Goal: Information Seeking & Learning: Check status

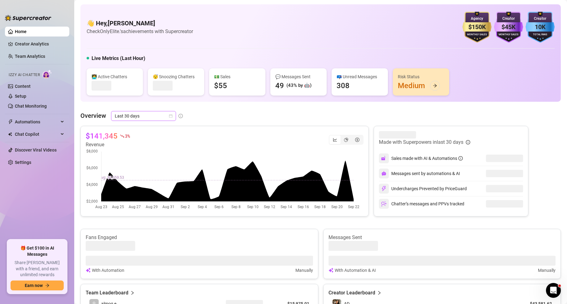
click at [170, 114] on icon "calendar" at bounding box center [171, 116] width 4 height 4
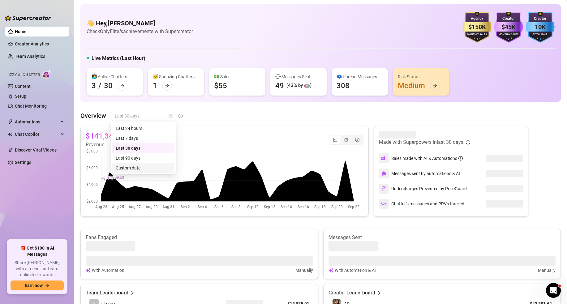
click at [148, 169] on div "Custom date" at bounding box center [143, 168] width 55 height 7
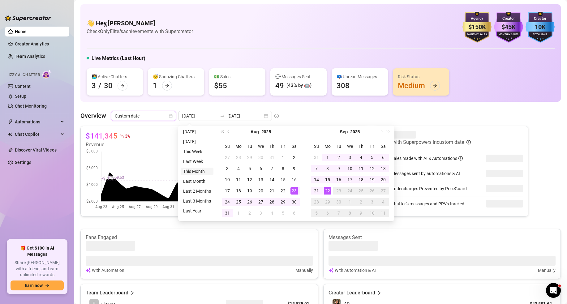
type input "[DATE]"
click at [201, 168] on li "This Month" at bounding box center [197, 171] width 33 height 7
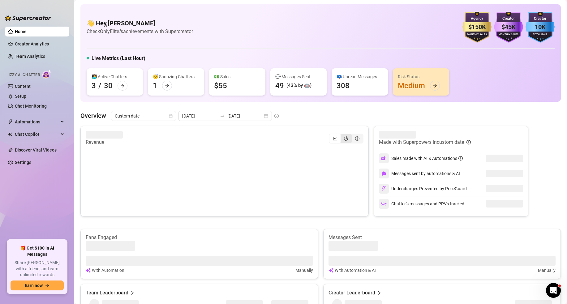
click at [344, 136] on icon "pie-chart" at bounding box center [346, 138] width 4 height 4
click at [342, 135] on input "segmented control" at bounding box center [342, 135] width 0 height 0
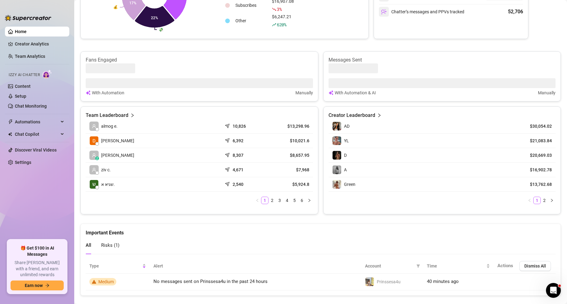
scroll to position [193, 0]
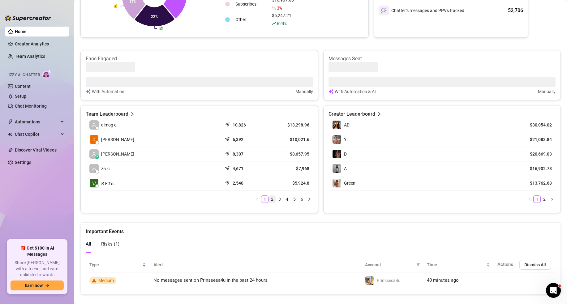
click at [270, 200] on link "2" at bounding box center [272, 199] width 7 height 7
click at [279, 199] on link "3" at bounding box center [279, 199] width 7 height 7
click at [264, 199] on link "1" at bounding box center [264, 199] width 7 height 7
click at [104, 159] on td "z [PERSON_NAME]" at bounding box center [154, 154] width 136 height 15
click at [288, 154] on article "$8,657.95" at bounding box center [290, 154] width 38 height 6
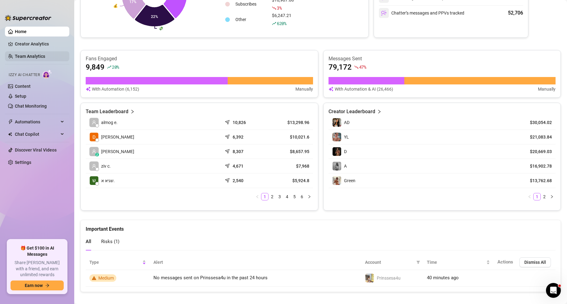
click at [38, 55] on link "Team Analytics" at bounding box center [30, 56] width 30 height 5
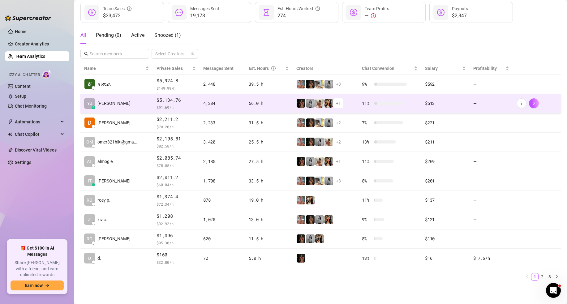
click at [135, 108] on td "YU z [PERSON_NAME]" at bounding box center [116, 103] width 72 height 19
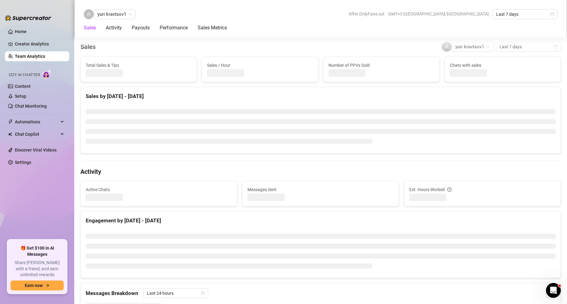
scroll to position [193, 0]
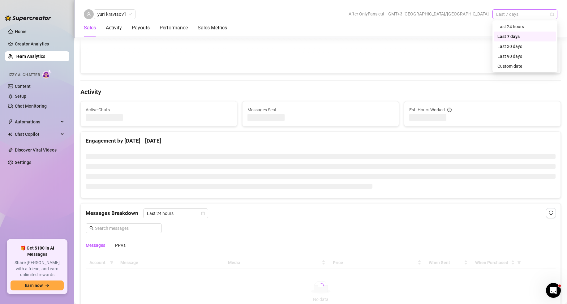
click at [527, 13] on span "Last 7 days" at bounding box center [525, 14] width 58 height 9
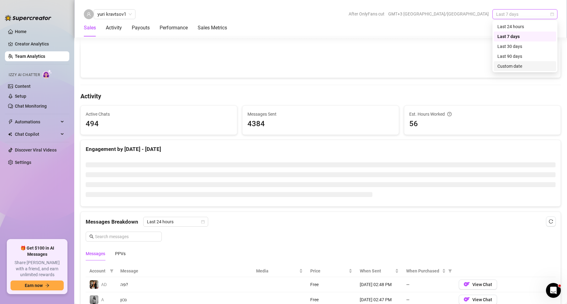
scroll to position [198, 0]
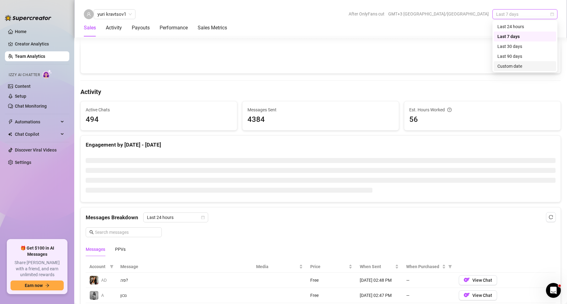
click at [512, 66] on div "Custom date" at bounding box center [524, 66] width 55 height 7
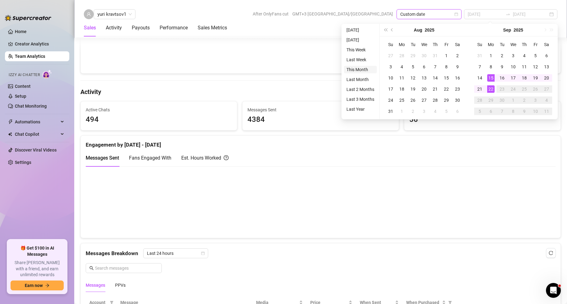
type input "[DATE]"
click at [369, 69] on li "This Month" at bounding box center [360, 69] width 33 height 7
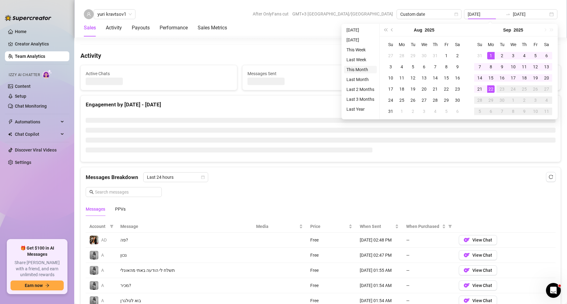
type input "[DATE]"
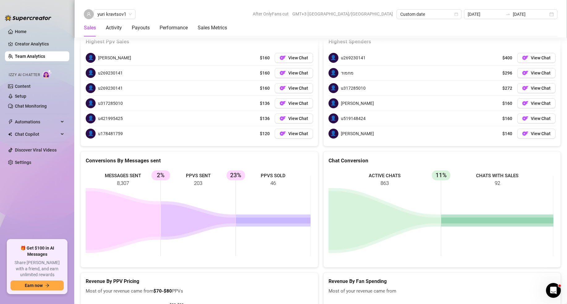
scroll to position [920, 0]
click at [112, 14] on span "yuri kravtsov1" at bounding box center [114, 14] width 34 height 9
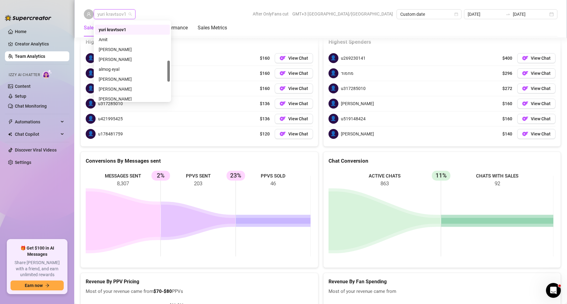
scroll to position [152, 0]
click at [126, 63] on div "almog eyal" at bounding box center [132, 62] width 67 height 7
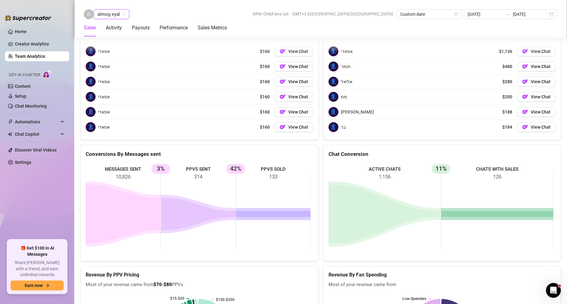
scroll to position [935, 0]
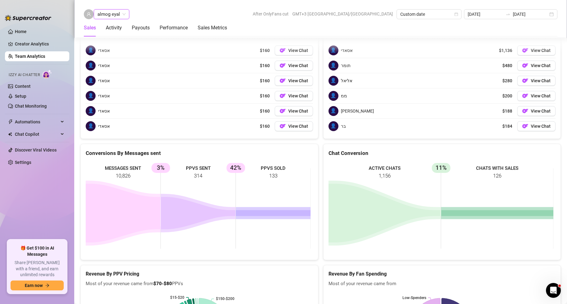
click at [115, 13] on span "almog eyal" at bounding box center [111, 14] width 28 height 9
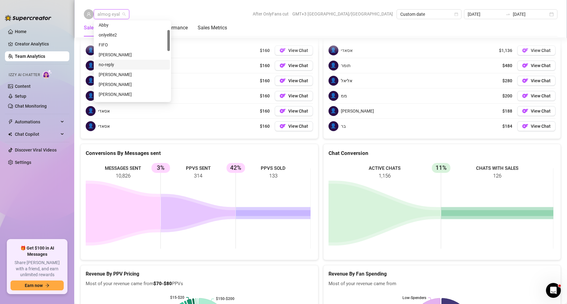
scroll to position [0, 0]
click at [118, 37] on div "[PERSON_NAME]" at bounding box center [132, 36] width 67 height 7
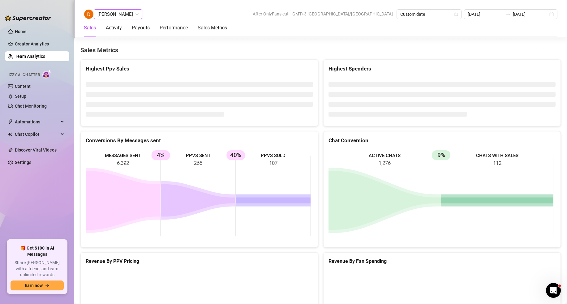
scroll to position [812, 0]
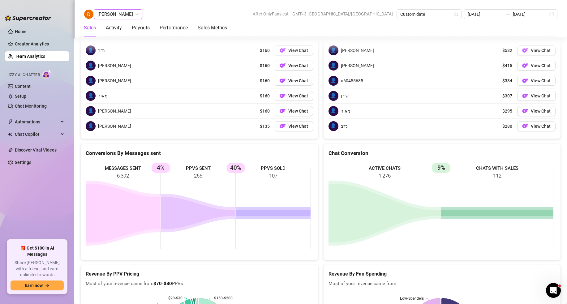
click at [118, 15] on span "[PERSON_NAME]" at bounding box center [117, 14] width 41 height 9
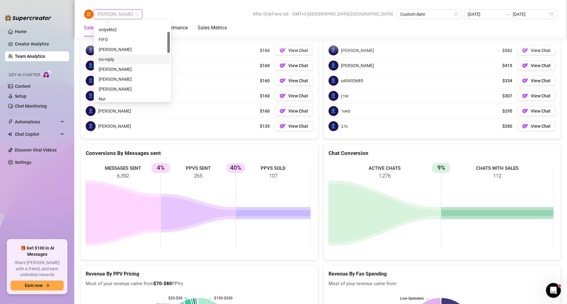
scroll to position [38, 0]
click at [132, 68] on div "[PERSON_NAME]" at bounding box center [132, 67] width 67 height 7
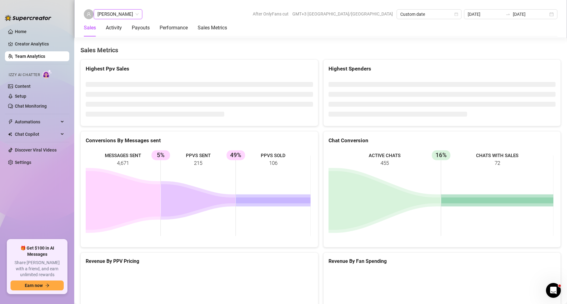
scroll to position [927, 0]
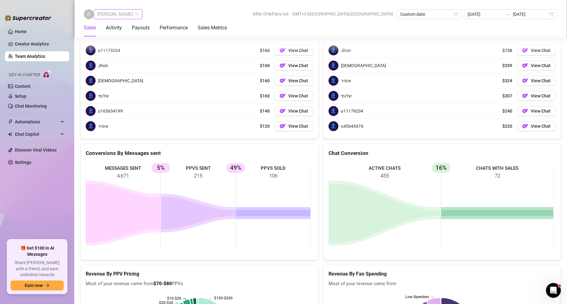
click at [124, 16] on span "[PERSON_NAME]" at bounding box center [117, 14] width 41 height 9
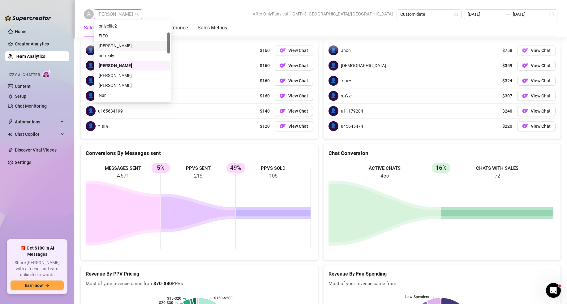
scroll to position [40, 0]
click at [124, 46] on div "[PERSON_NAME]" at bounding box center [132, 45] width 67 height 7
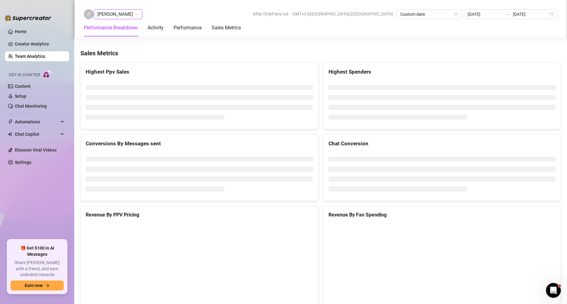
scroll to position [674, 0]
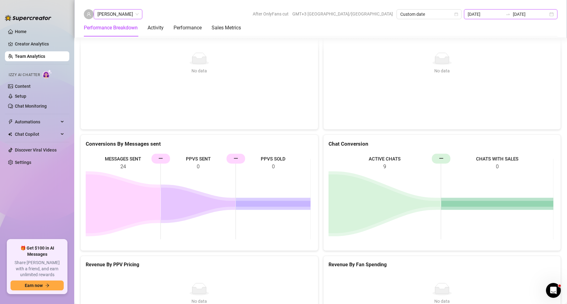
click at [503, 14] on input "[DATE]" at bounding box center [485, 14] width 35 height 7
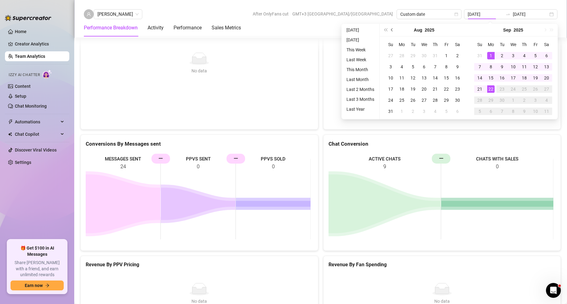
click at [393, 30] on span "Previous month (PageUp)" at bounding box center [392, 29] width 3 height 3
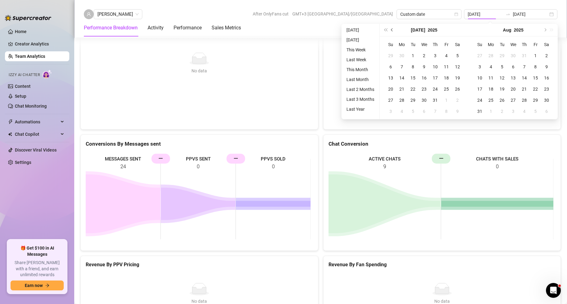
click at [393, 30] on span "Previous month (PageUp)" at bounding box center [392, 29] width 3 height 3
type input "[DATE]"
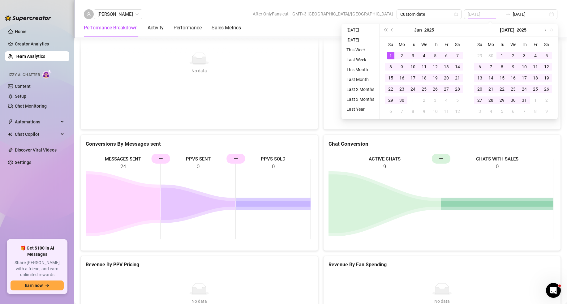
click at [393, 53] on div "1" at bounding box center [390, 55] width 7 height 7
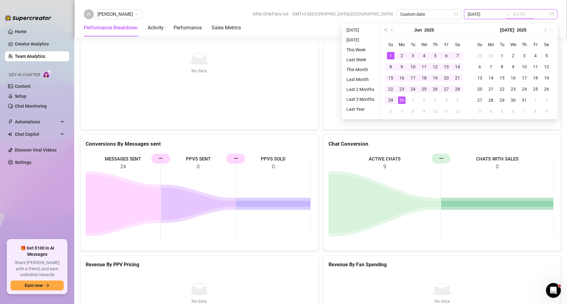
type input "[DATE]"
click at [403, 102] on div "30" at bounding box center [401, 100] width 7 height 7
type input "[DATE]"
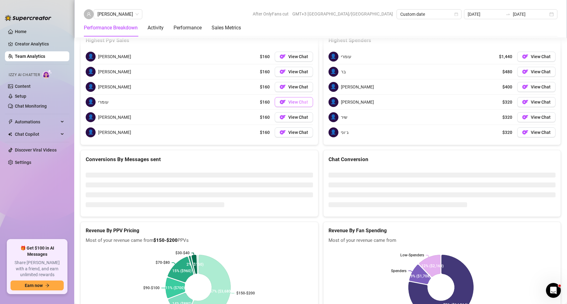
scroll to position [670, 0]
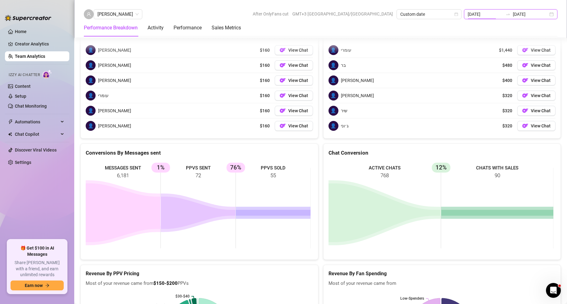
click at [502, 14] on input "[DATE]" at bounding box center [485, 14] width 35 height 7
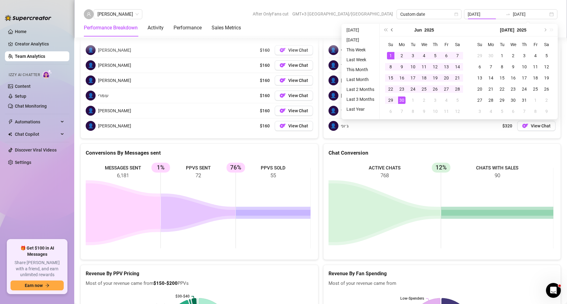
click at [391, 28] on button "Previous month (PageUp)" at bounding box center [392, 30] width 7 height 12
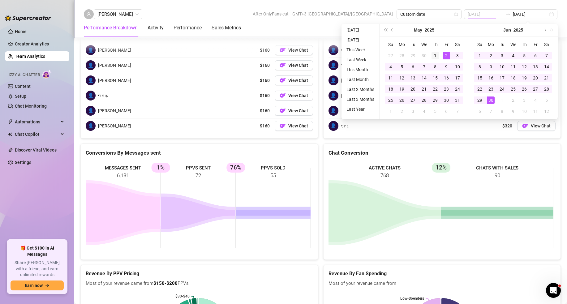
type input "[DATE]"
click at [436, 56] on div "1" at bounding box center [435, 55] width 7 height 7
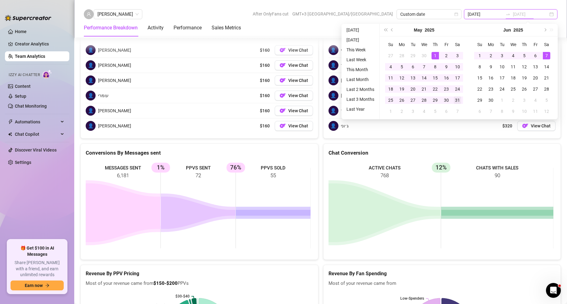
type input "[DATE]"
click at [457, 102] on div "31" at bounding box center [457, 100] width 7 height 7
type input "[DATE]"
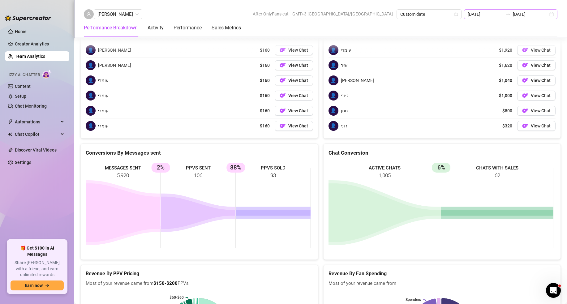
click at [510, 12] on div at bounding box center [508, 14] width 10 height 5
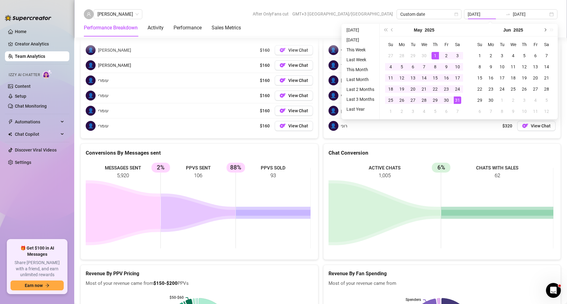
click at [542, 30] on button "Next month (PageDown)" at bounding box center [544, 30] width 7 height 12
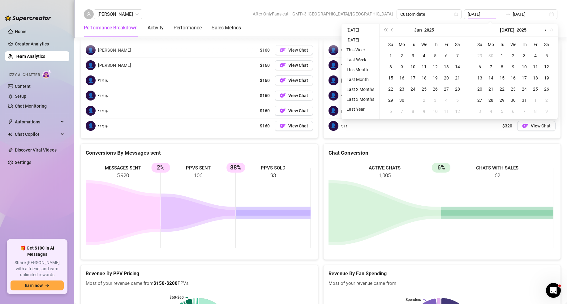
click at [542, 30] on button "Next month (PageDown)" at bounding box center [544, 30] width 7 height 12
type input "[DATE]"
click at [410, 58] on div "1" at bounding box center [412, 55] width 7 height 7
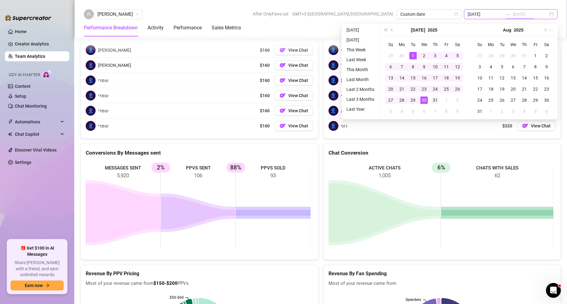
type input "[DATE]"
click at [432, 100] on div "31" at bounding box center [435, 100] width 7 height 7
type input "[DATE]"
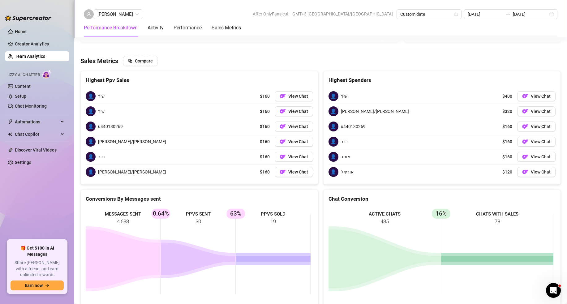
scroll to position [672, 0]
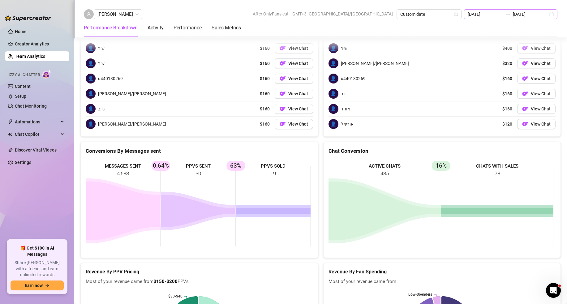
click at [512, 14] on div at bounding box center [508, 14] width 10 height 5
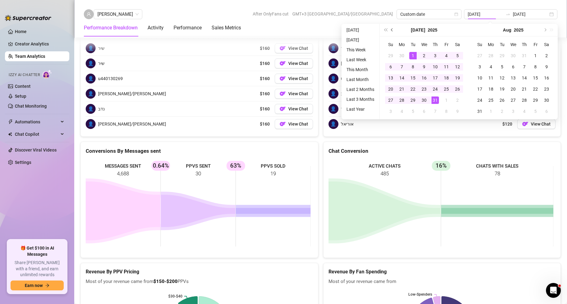
click at [392, 30] on span "Previous month (PageUp)" at bounding box center [392, 29] width 3 height 3
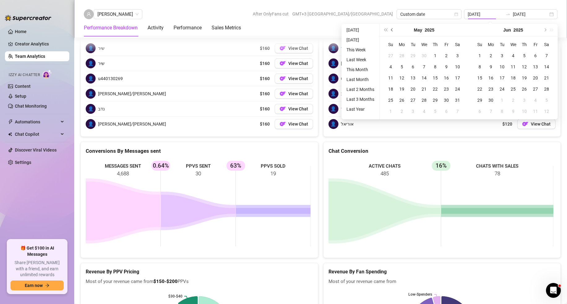
click at [392, 30] on span "Previous month (PageUp)" at bounding box center [392, 29] width 3 height 3
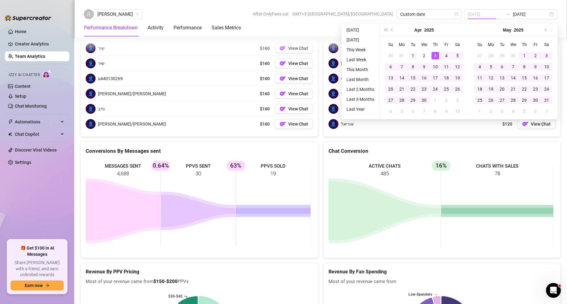
type input "[DATE]"
click at [410, 54] on div "1" at bounding box center [412, 55] width 7 height 7
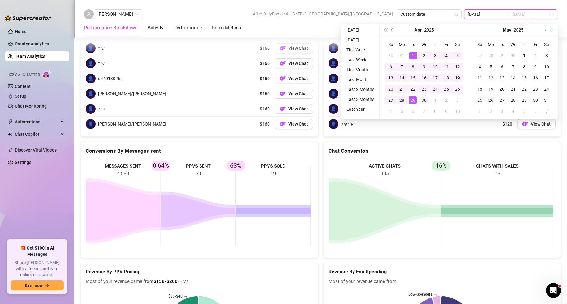
type input "[DATE]"
click at [422, 100] on div "30" at bounding box center [423, 100] width 7 height 7
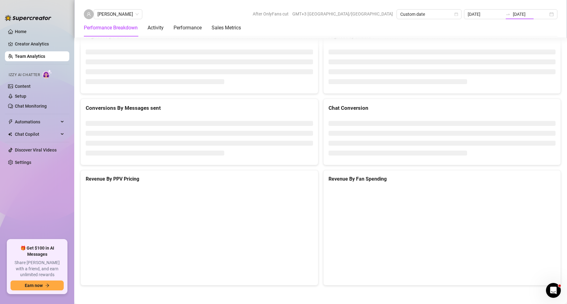
type input "[DATE]"
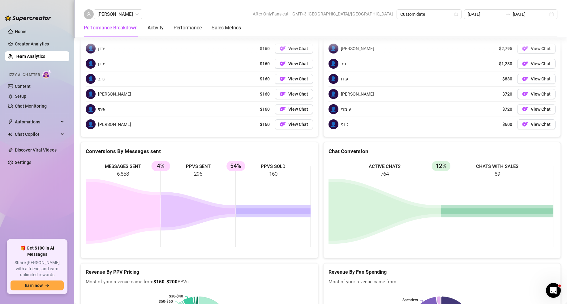
scroll to position [675, 0]
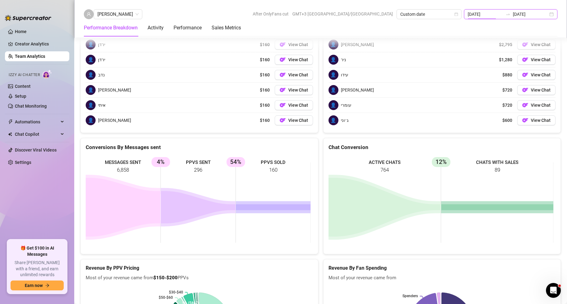
click at [503, 14] on input "[DATE]" at bounding box center [485, 14] width 35 height 7
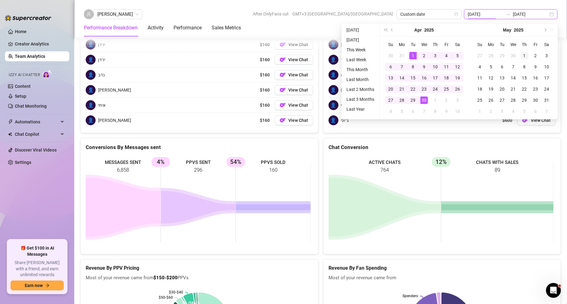
type input "[DATE]"
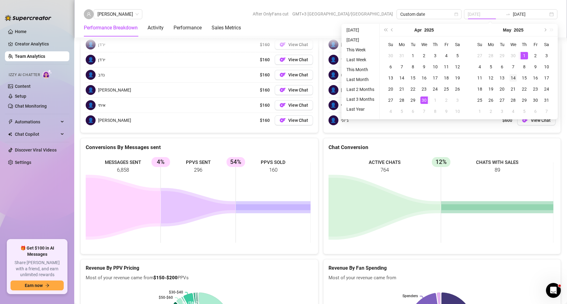
drag, startPoint x: 525, startPoint y: 55, endPoint x: 514, endPoint y: 75, distance: 23.4
click at [525, 55] on div "1" at bounding box center [524, 55] width 7 height 7
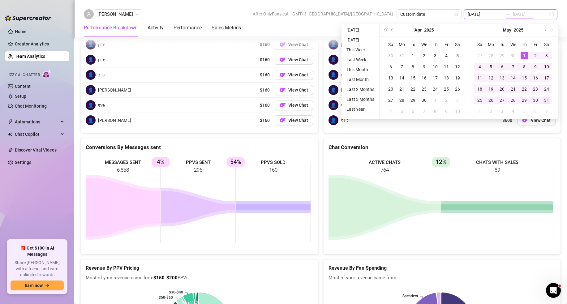
type input "[DATE]"
click at [546, 103] on div "31" at bounding box center [546, 100] width 7 height 7
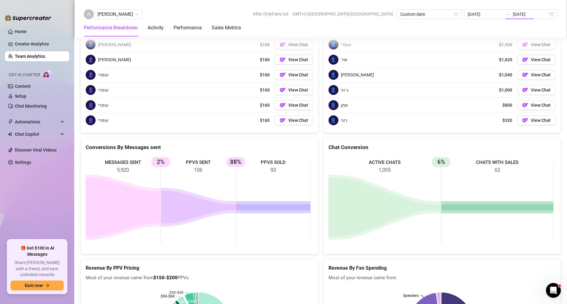
type input "[DATE]"
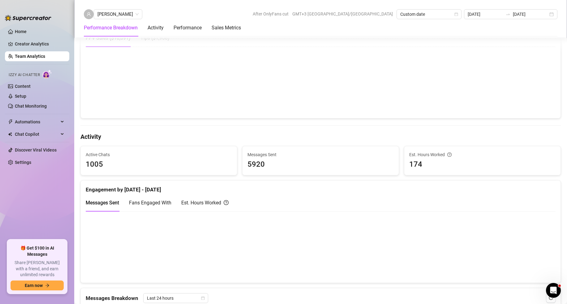
scroll to position [153, 0]
click at [27, 32] on link "Home" at bounding box center [21, 31] width 12 height 5
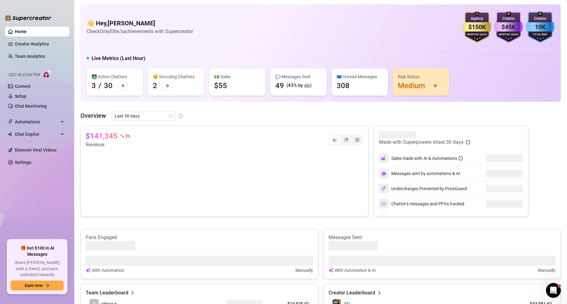
drag, startPoint x: 347, startPoint y: 140, endPoint x: 232, endPoint y: 125, distance: 115.4
click at [346, 140] on div "segmented control" at bounding box center [346, 139] width 11 height 9
click at [342, 136] on input "segmented control" at bounding box center [342, 136] width 0 height 0
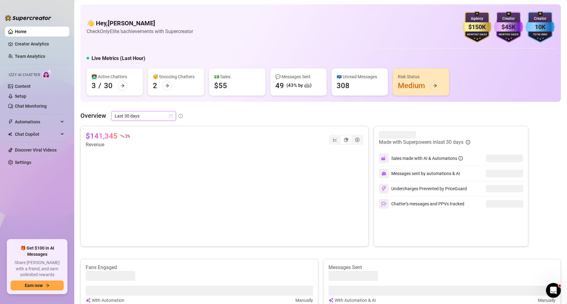
click at [164, 115] on span "Last 30 days" at bounding box center [144, 115] width 58 height 9
click at [153, 169] on div "Custom date" at bounding box center [143, 168] width 55 height 7
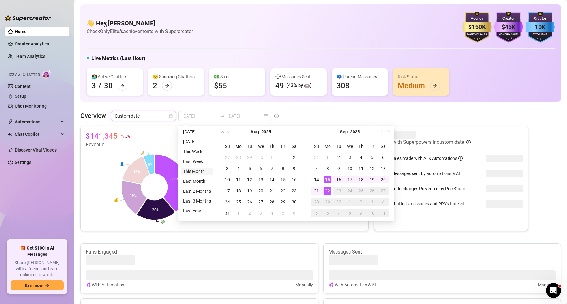
type input "[DATE]"
click at [204, 170] on li "This Month" at bounding box center [197, 171] width 33 height 7
